Goal: Task Accomplishment & Management: Complete application form

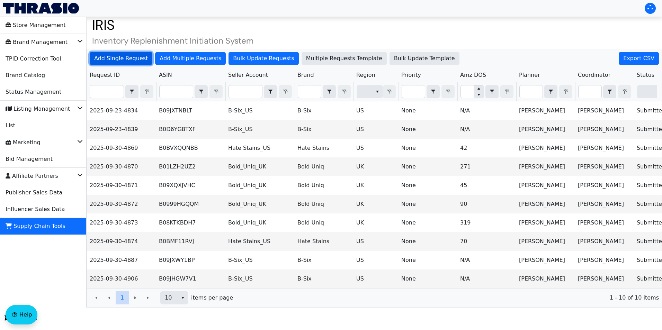
click at [128, 57] on span "Add Single Request" at bounding box center [121, 58] width 54 height 8
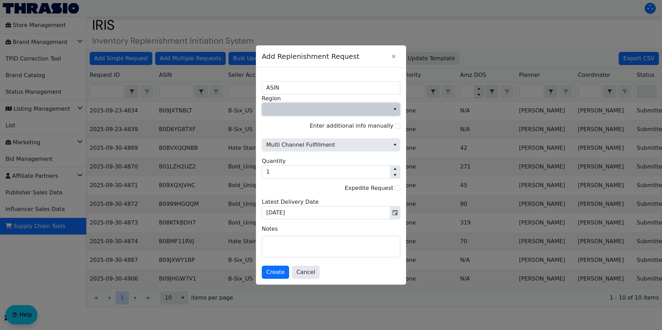
click at [311, 109] on span "Region" at bounding box center [325, 109] width 119 height 8
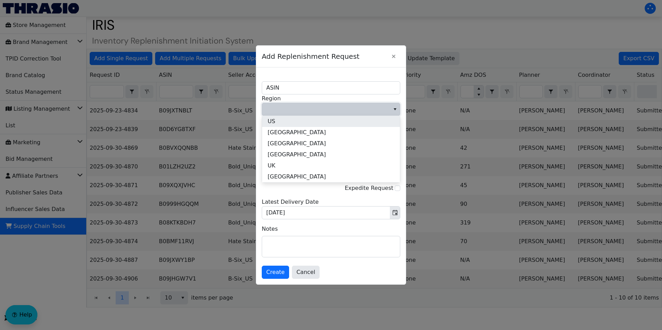
click at [310, 119] on li "US" at bounding box center [331, 121] width 138 height 11
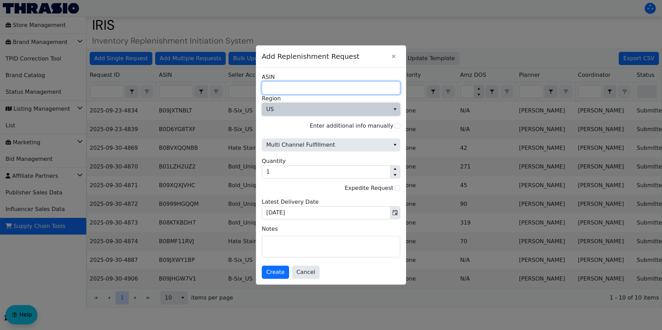
click at [290, 86] on input "ASIN" at bounding box center [331, 87] width 138 height 13
paste input "B0040MH12Y"
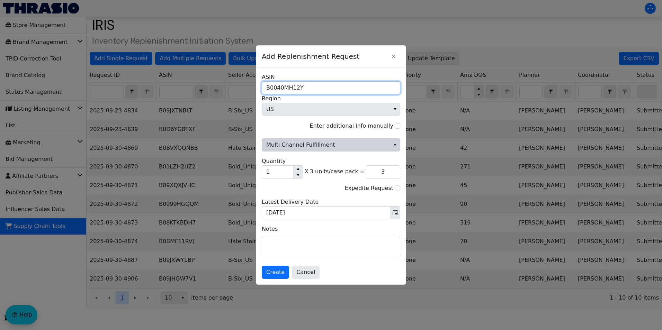
type input "B0040MH12Y"
click at [357, 147] on span "Multi Channel Fulfillment" at bounding box center [325, 145] width 119 height 8
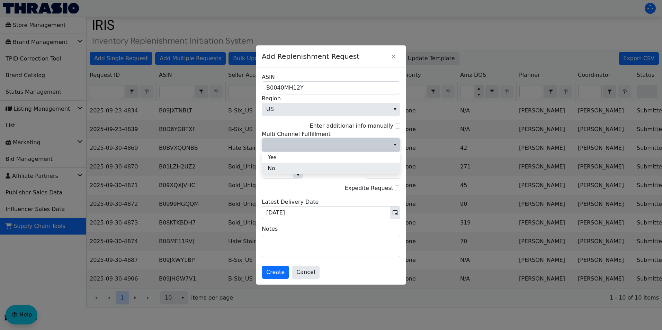
click at [283, 167] on li "No" at bounding box center [331, 168] width 138 height 11
click at [397, 125] on input "Enter additional info manually" at bounding box center [398, 126] width 6 height 6
checkbox input "true"
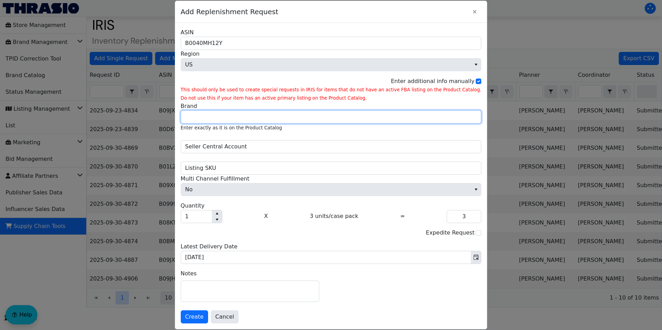
click at [247, 114] on input "Brand" at bounding box center [331, 116] width 301 height 13
type input "Better Life"
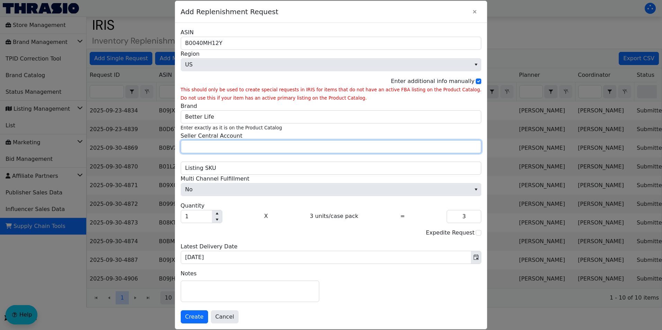
click at [229, 147] on input "Seller Central Account" at bounding box center [331, 146] width 301 height 13
type input "Peanut Projects"
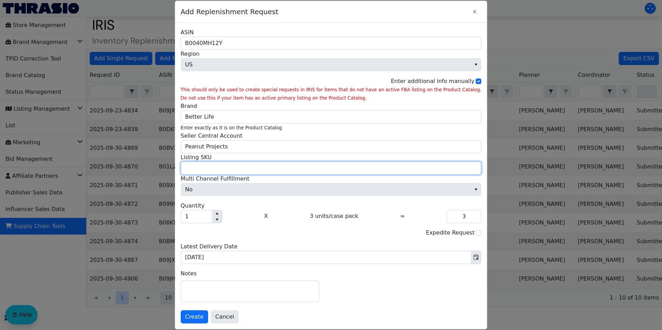
click at [228, 166] on input "Listing SKU" at bounding box center [331, 168] width 301 height 13
paste input "BRL-HHB-24425"
type input "BRL-HHB-24425"
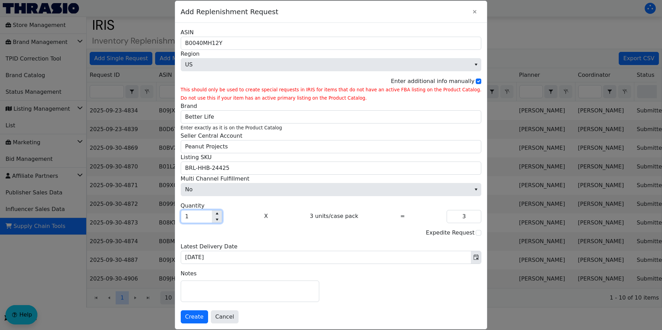
click at [211, 217] on input "1" at bounding box center [196, 216] width 31 height 12
type input "0"
type input "9"
type input "27"
type input "90"
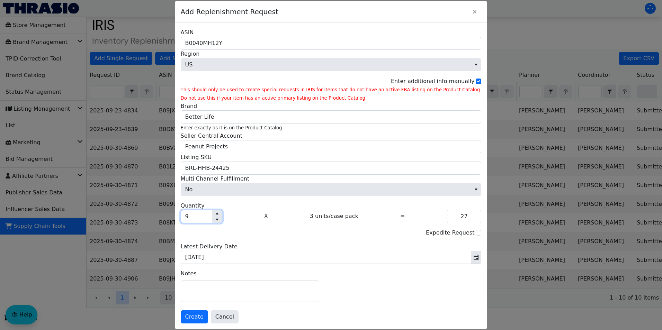
type input "270"
type input "900"
type input "2,700"
type input "90"
type input "270"
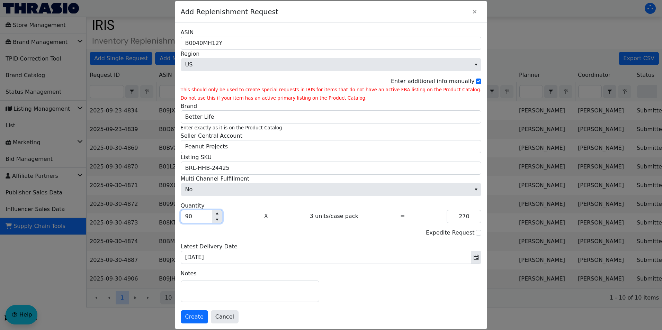
type input "905"
type input "2,715"
type input "90"
type input "270"
type input "905"
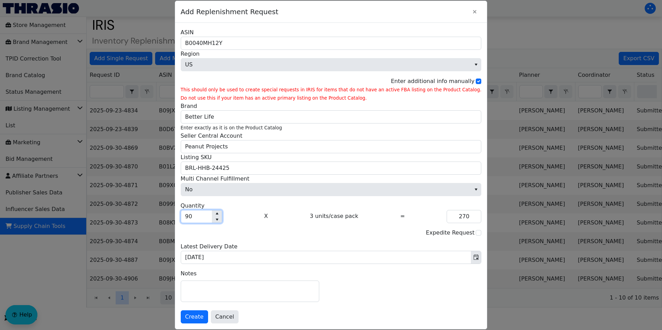
type input "2,715"
type input "9,050"
type input "27,150"
type input "905"
type input "2,715"
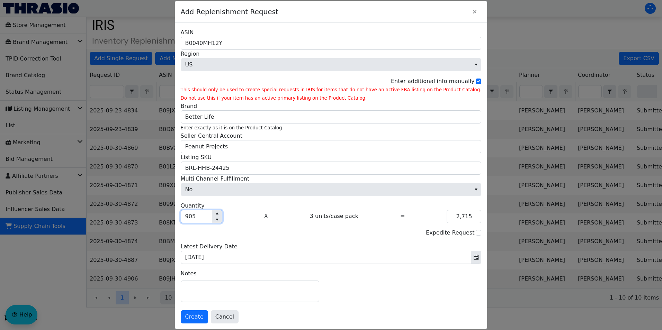
type input "90"
type input "270"
type input "9"
type input "27"
type input "95"
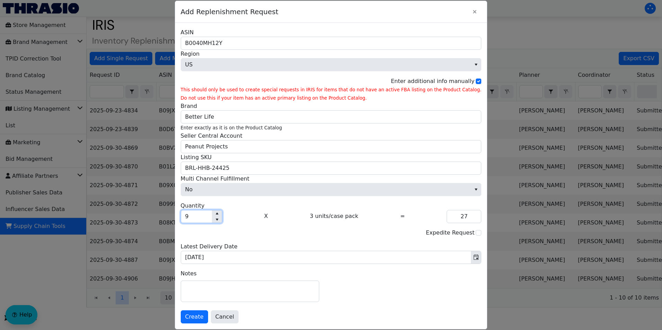
type input "285"
type input "950"
type input "2,850"
type input "95"
type input "285"
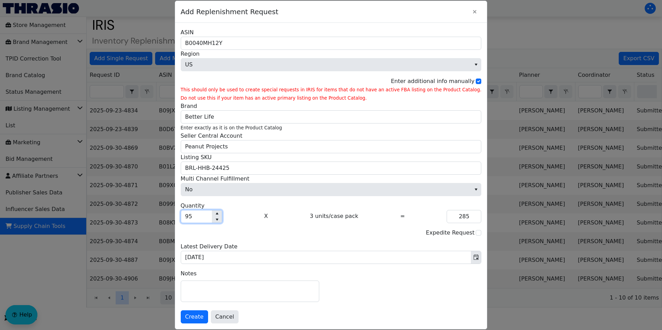
type input "9"
type input "27"
type input "97"
type input "291"
type input "970"
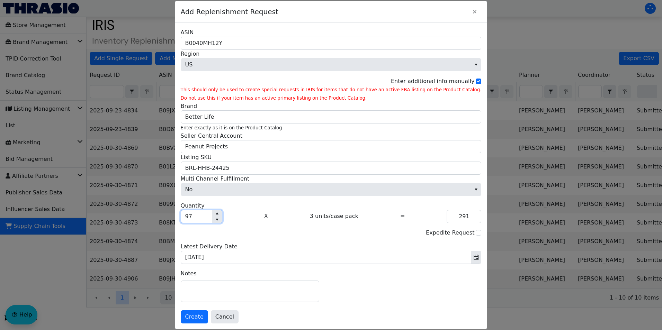
type input "2,910"
type input "97"
type input "291"
type input "975"
type input "2,925"
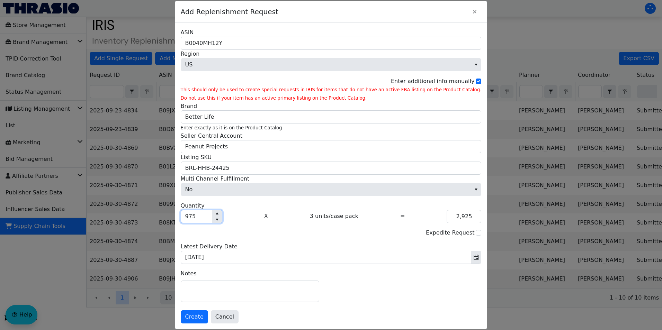
type input "97"
type input "291"
type input "976"
type input "2,928"
type input "97"
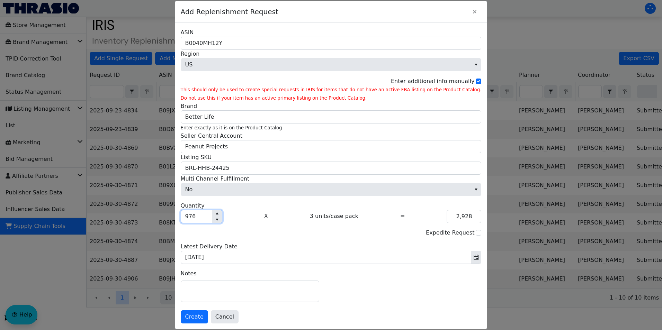
type input "291"
type input "9"
type input "27"
type input "98"
type input "294"
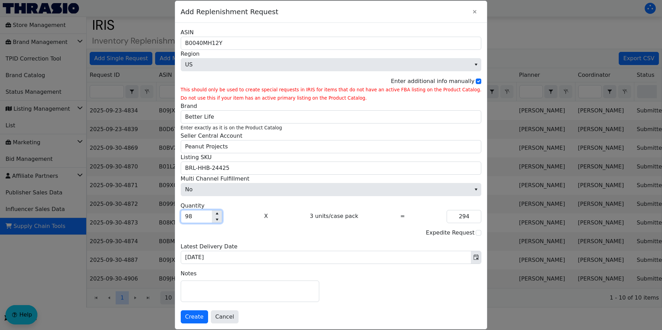
type input "980"
type input "2,940"
type input "98"
type input "294"
type input "985"
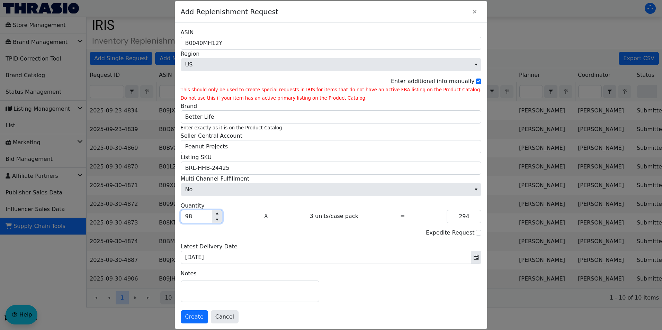
type input "2,955"
type input "98"
type input "294"
type input "9"
type input "27"
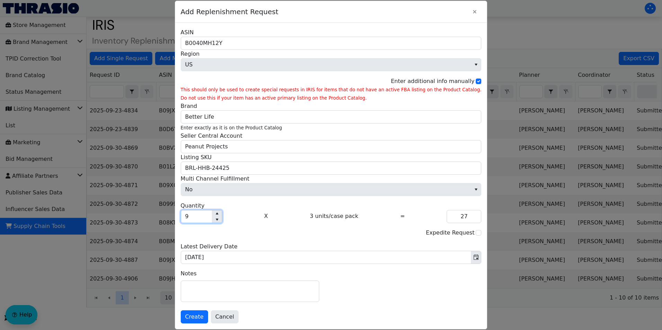
type input "99"
type input "297"
type input "990"
type input "2,970"
type input "99"
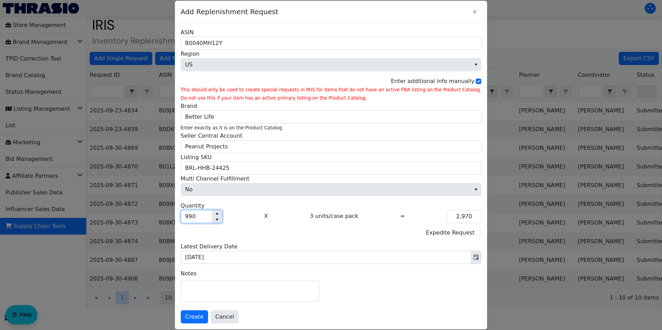
type input "297"
type input "995"
type input "2,985"
type input "99"
type input "297"
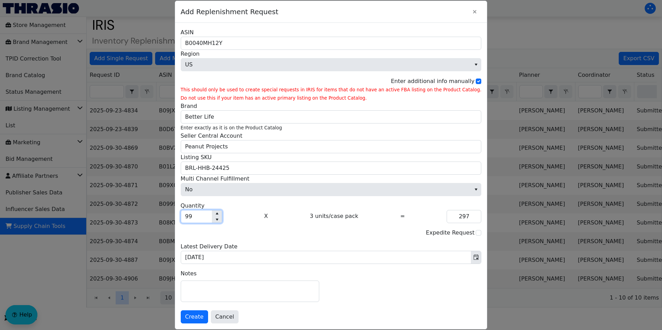
type input "996"
type input "2,988"
type input "99"
type input "297"
type input "997"
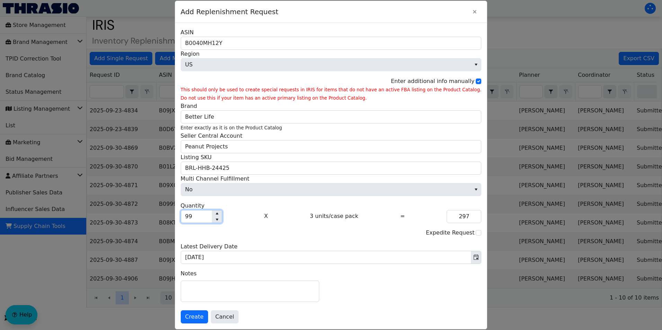
type input "2,991"
type input "99"
type input "297"
type input "998"
type input "2,994"
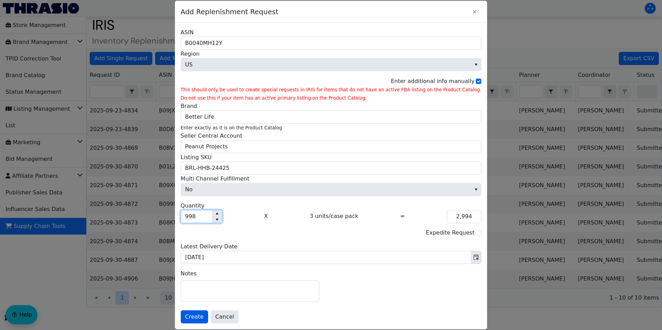
type input "998"
click at [204, 321] on span "Create" at bounding box center [194, 317] width 18 height 8
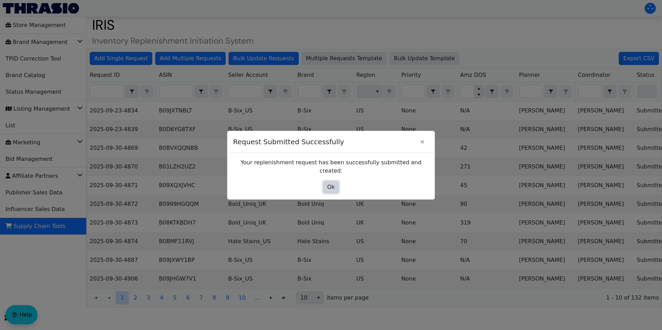
click at [330, 183] on span "Ok" at bounding box center [331, 187] width 8 height 8
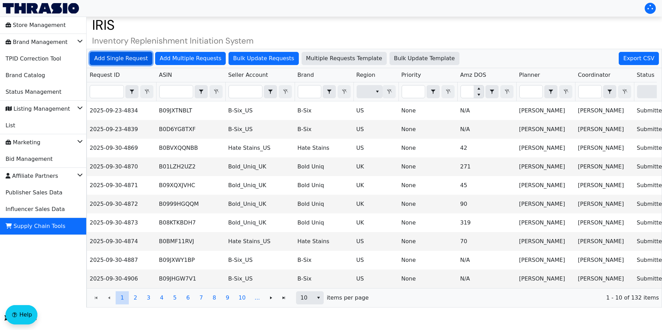
click at [122, 62] on span "Add Single Request" at bounding box center [121, 58] width 54 height 8
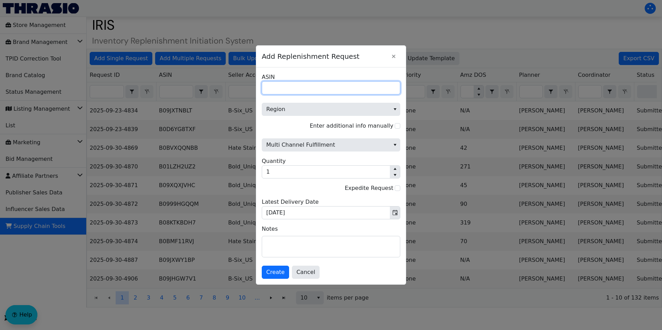
click at [298, 85] on input "ASIN" at bounding box center [331, 87] width 138 height 13
paste input "B007S0QYAU"
type input "B007S0QYAU"
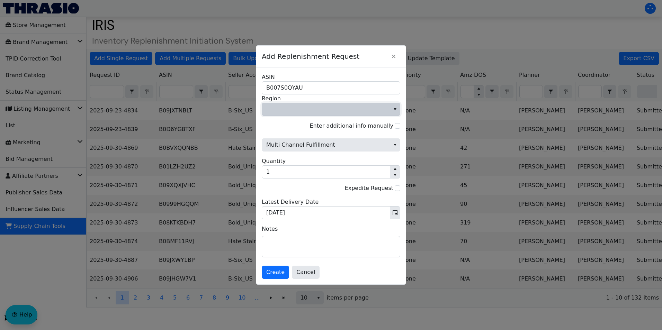
click at [339, 108] on span "Region" at bounding box center [325, 109] width 119 height 8
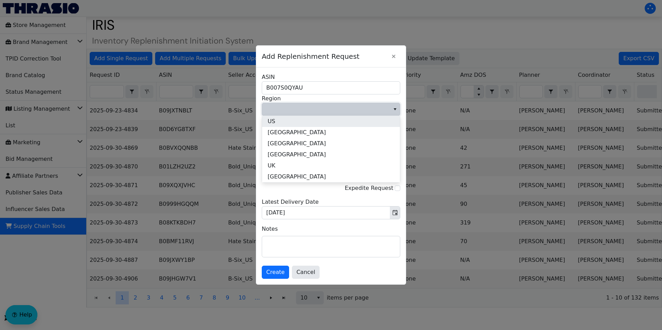
click at [272, 122] on span "US" at bounding box center [272, 121] width 8 height 8
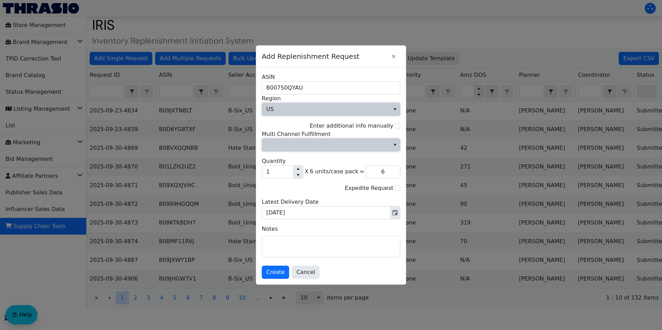
click at [286, 139] on span "Multi Channel Fulfillment" at bounding box center [326, 145] width 128 height 12
click at [271, 164] on span "No" at bounding box center [272, 168] width 8 height 8
click at [396, 124] on input "Enter additional info manually" at bounding box center [398, 126] width 6 height 6
checkbox input "true"
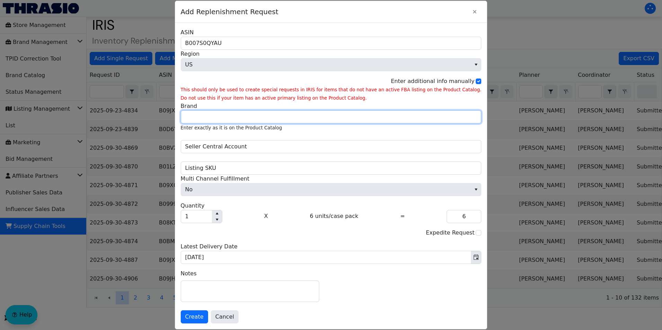
click at [239, 118] on input "Brand" at bounding box center [331, 116] width 301 height 13
type input "Better Life"
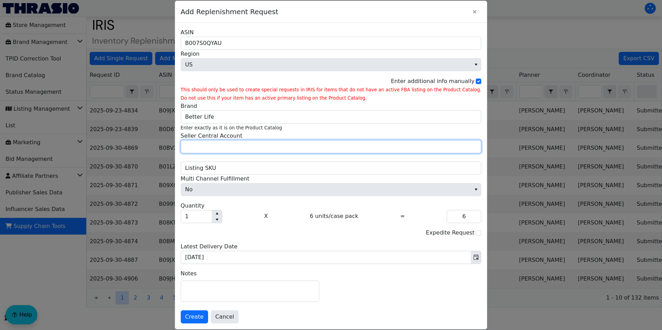
type input "Peanut Projects"
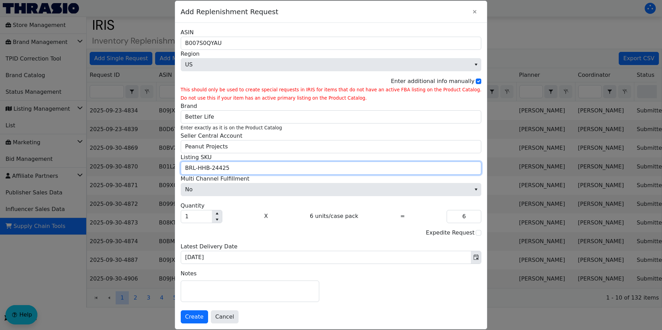
click at [226, 168] on input "BRL-HHB-24425" at bounding box center [331, 168] width 301 height 13
paste input "06K"
type input "BRL-HHB-2406K"
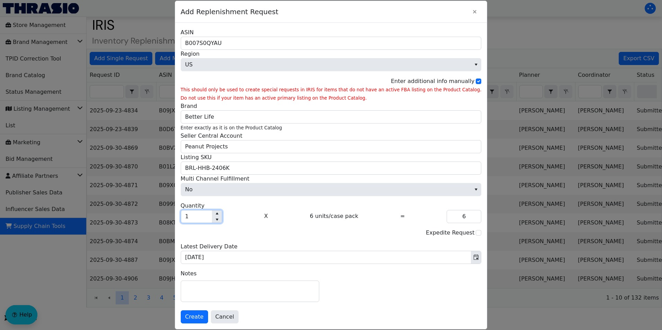
click at [212, 217] on input "1" at bounding box center [196, 216] width 31 height 12
type input "0"
type input "2"
type input "12"
type input "20"
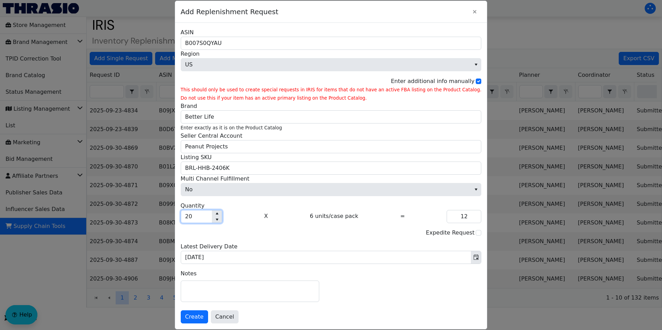
type input "120"
type input "200"
type input "1,200"
type input "20"
type input "120"
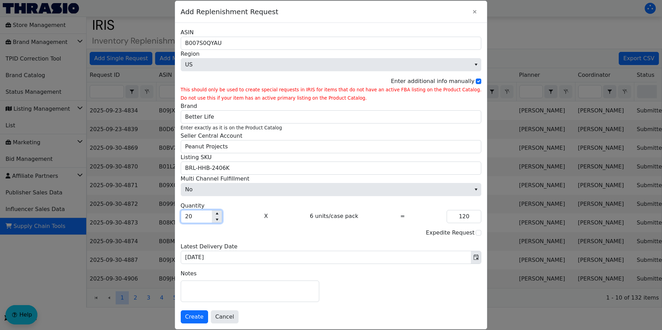
type input "2"
type input "12"
type input "0"
type input "1"
type input "6"
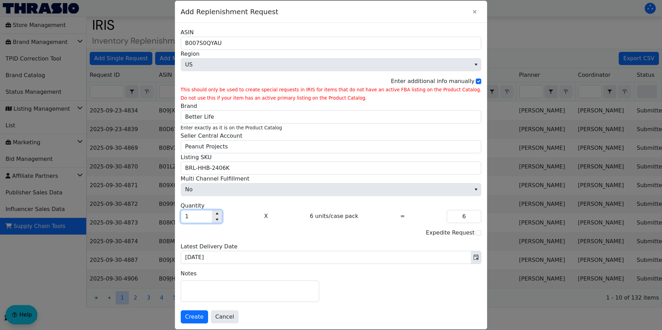
type input "10"
type input "60"
type input "100"
type input "600"
type input "10"
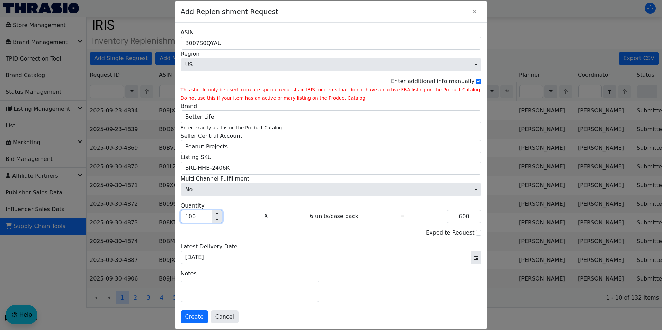
type input "60"
type input "1"
type input "6"
type input "15"
type input "90"
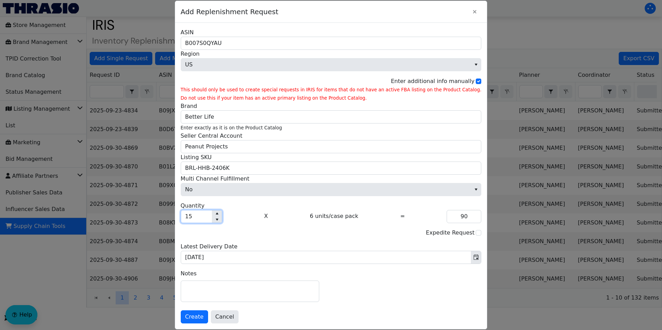
type input "150"
type input "900"
type input "150"
click at [204, 317] on span "Create" at bounding box center [194, 317] width 18 height 8
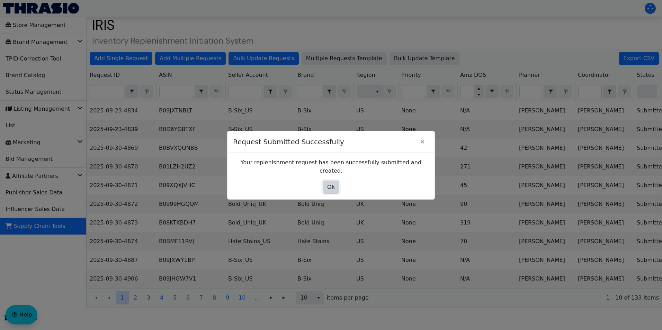
click at [332, 181] on button "Ok" at bounding box center [331, 187] width 17 height 13
